Goal: Information Seeking & Learning: Learn about a topic

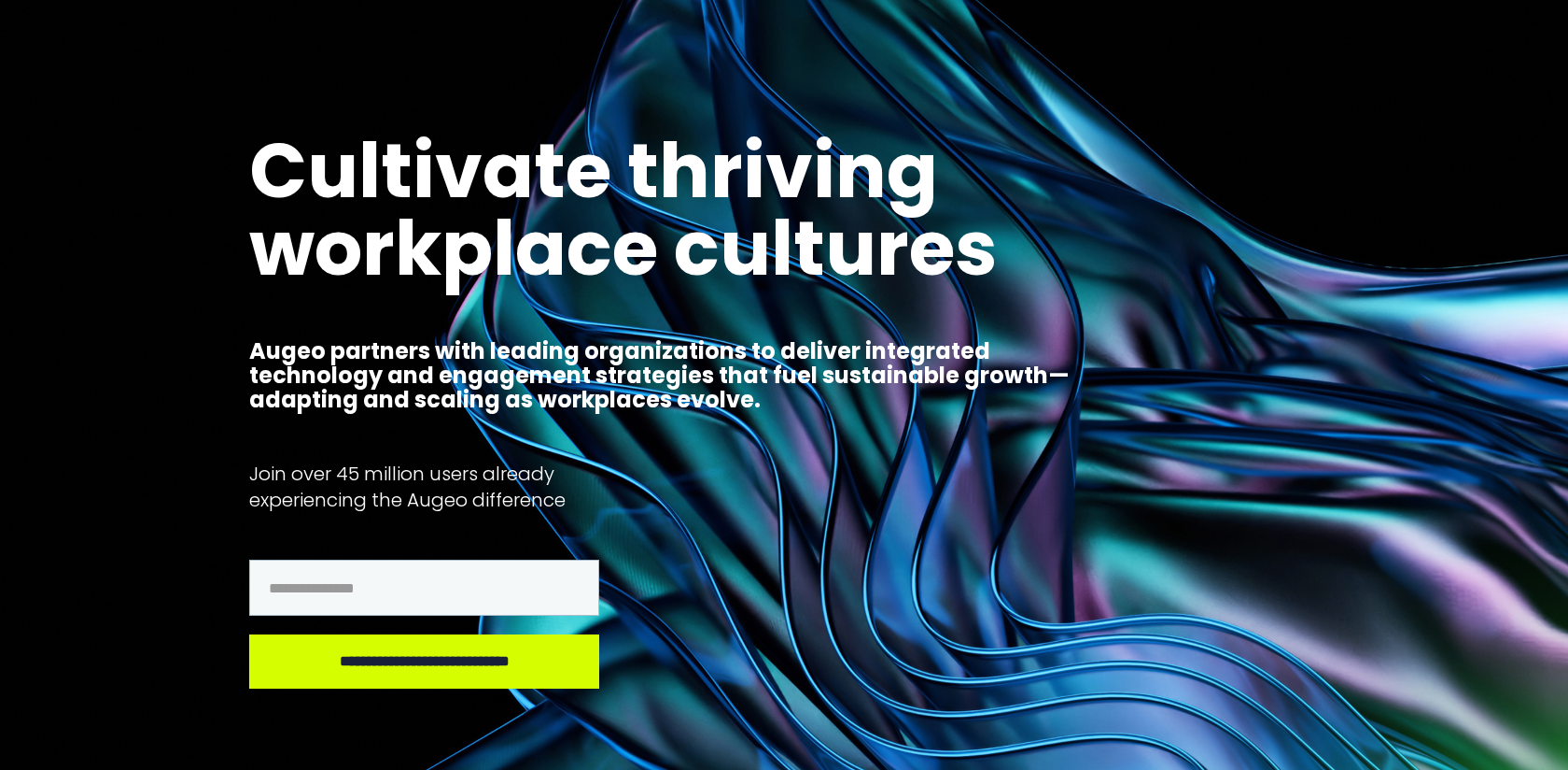
click at [692, 140] on h2 "Cultivate thriving workplace cultures" at bounding box center [669, 217] width 840 height 154
click at [88, 30] on div at bounding box center [784, 46] width 1568 height 92
click at [95, 16] on div at bounding box center [784, 46] width 1568 height 92
